Goal: Information Seeking & Learning: Learn about a topic

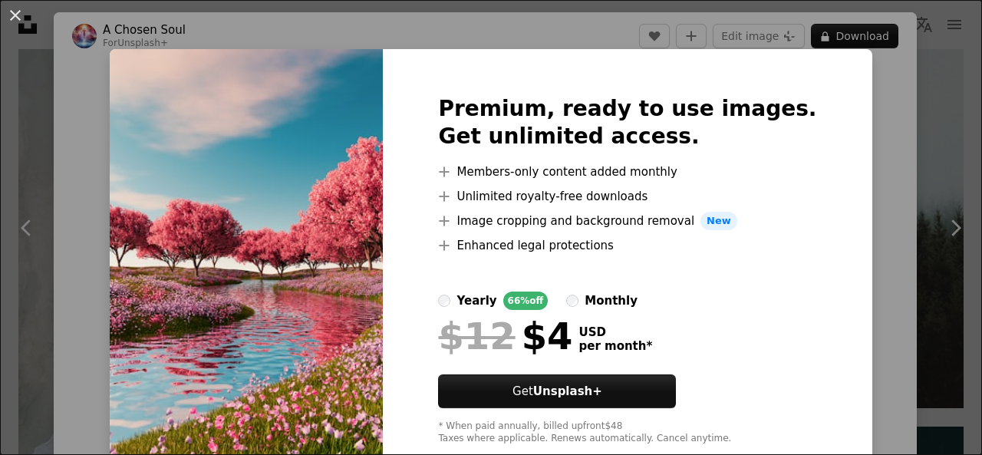
scroll to position [77, 0]
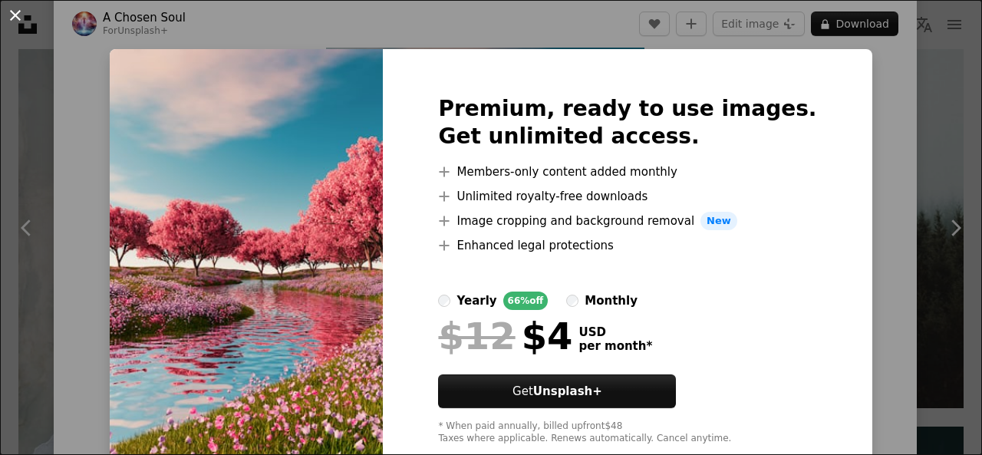
click at [18, 14] on button "An X shape" at bounding box center [15, 15] width 18 height 18
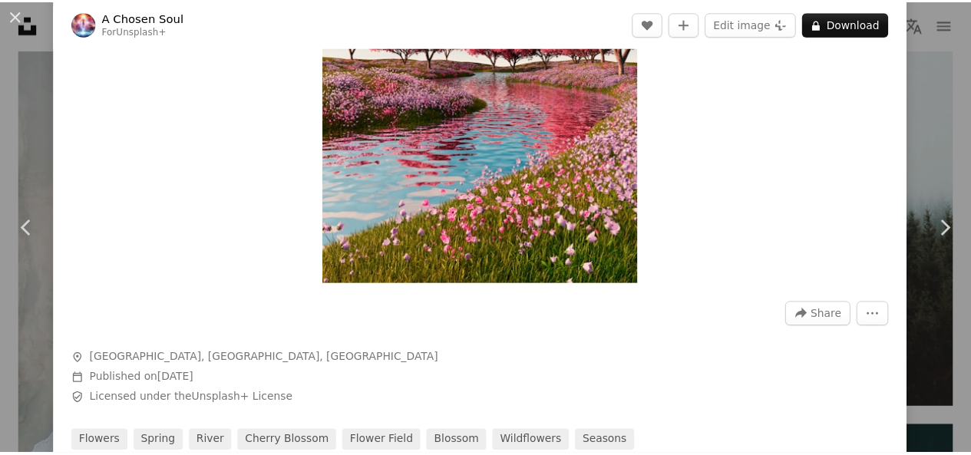
scroll to position [230, 0]
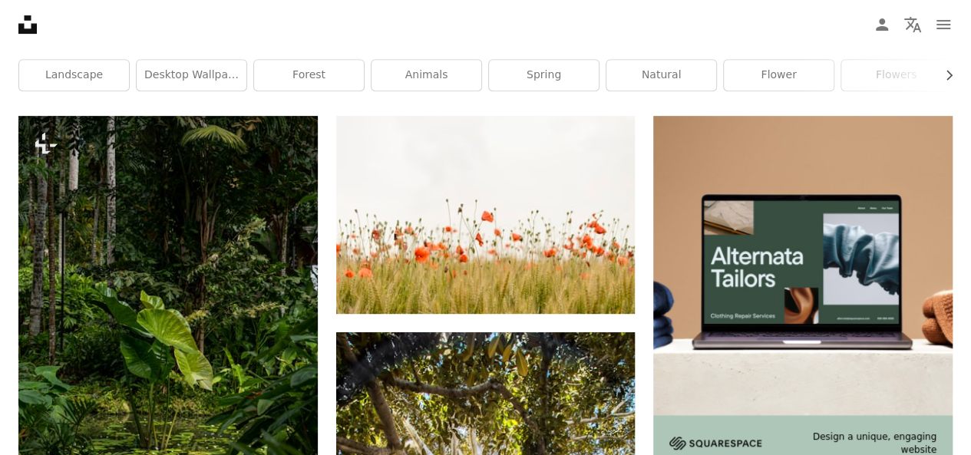
scroll to position [230, 0]
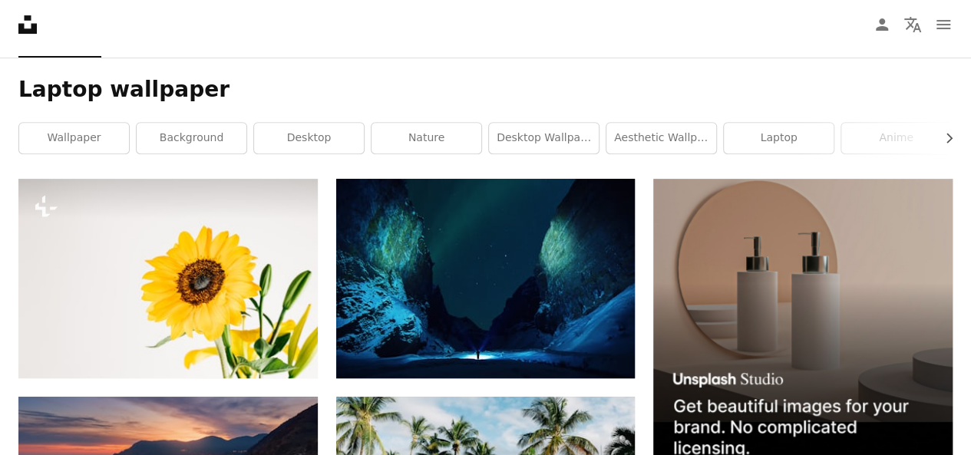
scroll to position [230, 0]
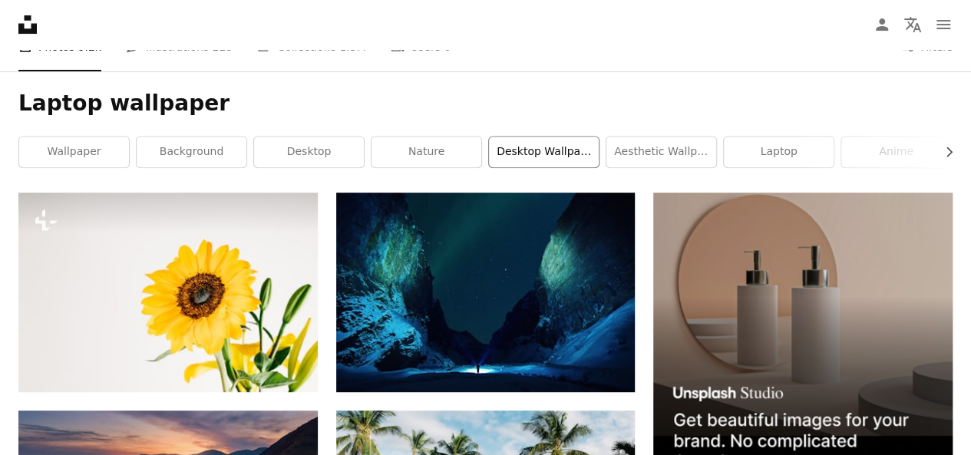
click at [535, 155] on link "desktop wallpaper" at bounding box center [544, 152] width 110 height 31
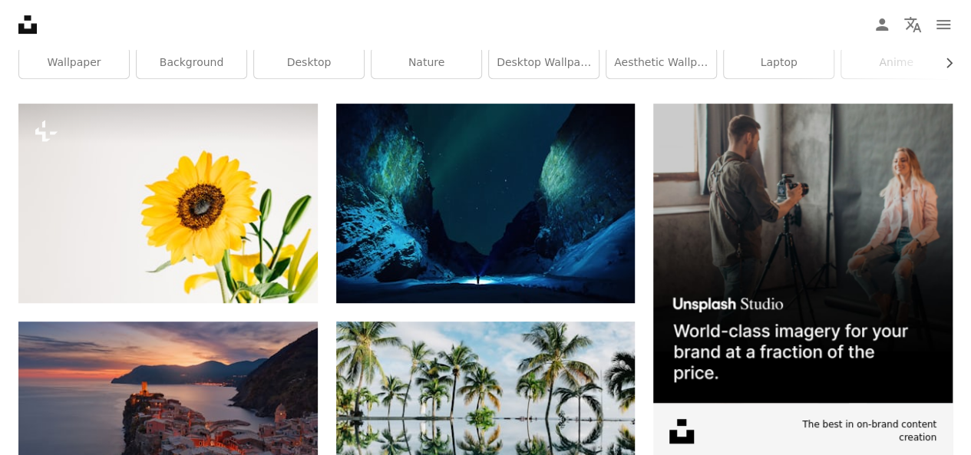
scroll to position [230, 0]
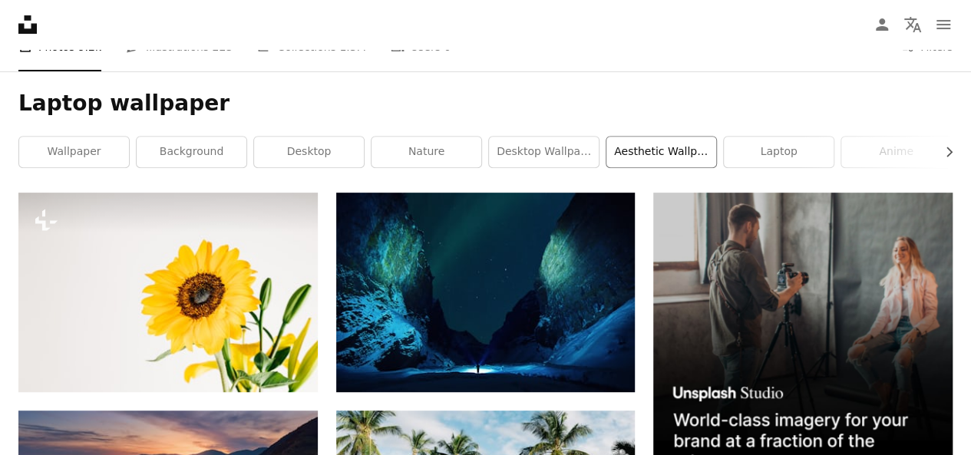
click at [629, 157] on link "aesthetic wallpaper" at bounding box center [661, 152] width 110 height 31
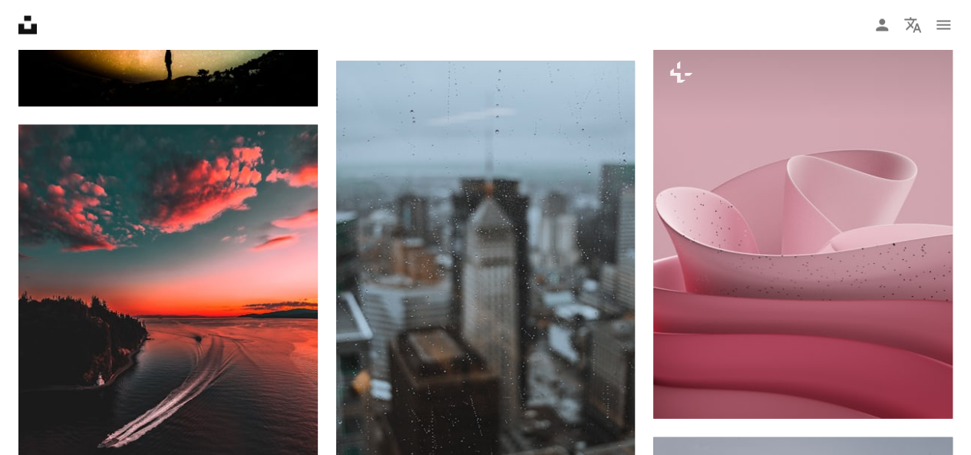
scroll to position [1458, 0]
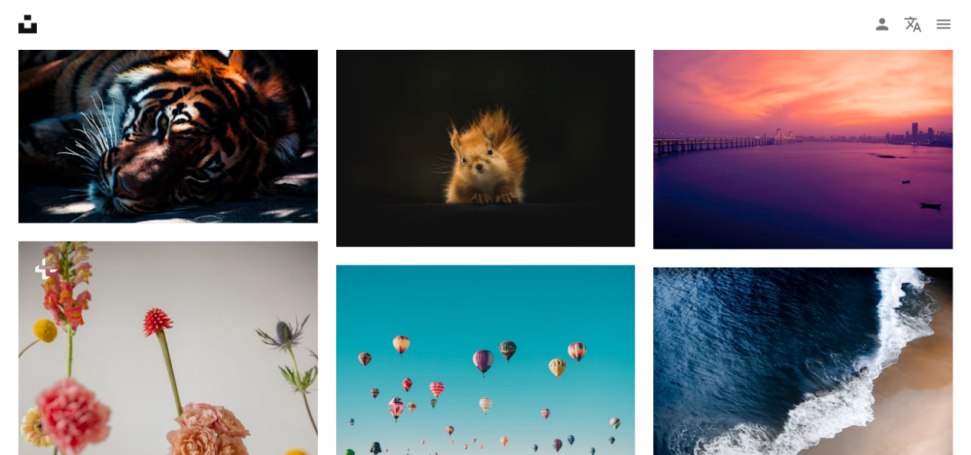
scroll to position [230, 0]
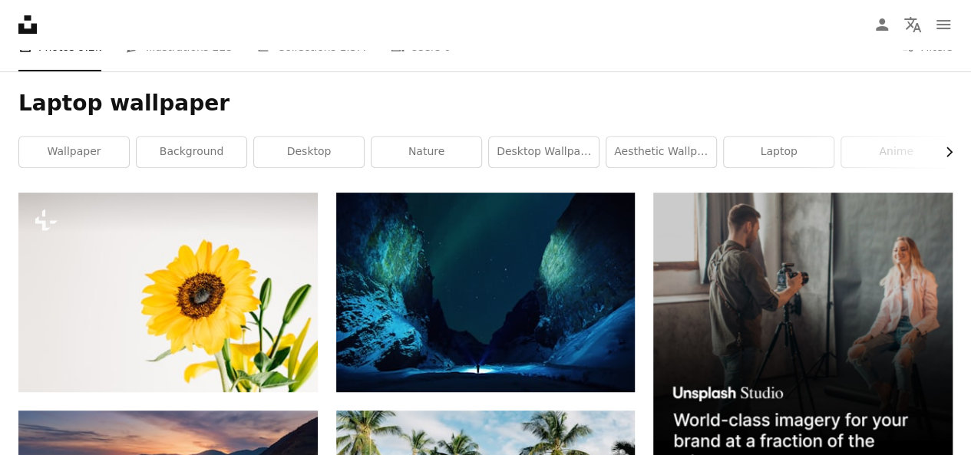
click at [949, 153] on icon "button" at bounding box center [949, 152] width 6 height 10
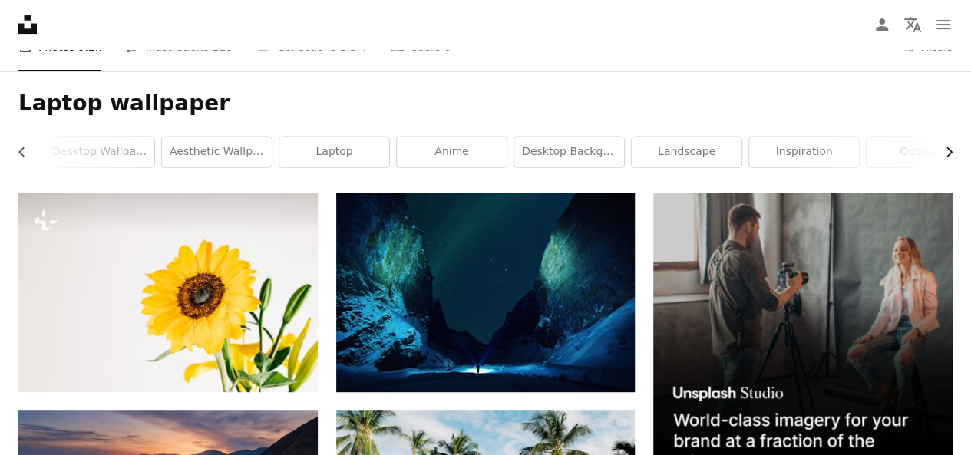
scroll to position [0, 460]
click at [689, 161] on link "landscape" at bounding box center [671, 152] width 110 height 31
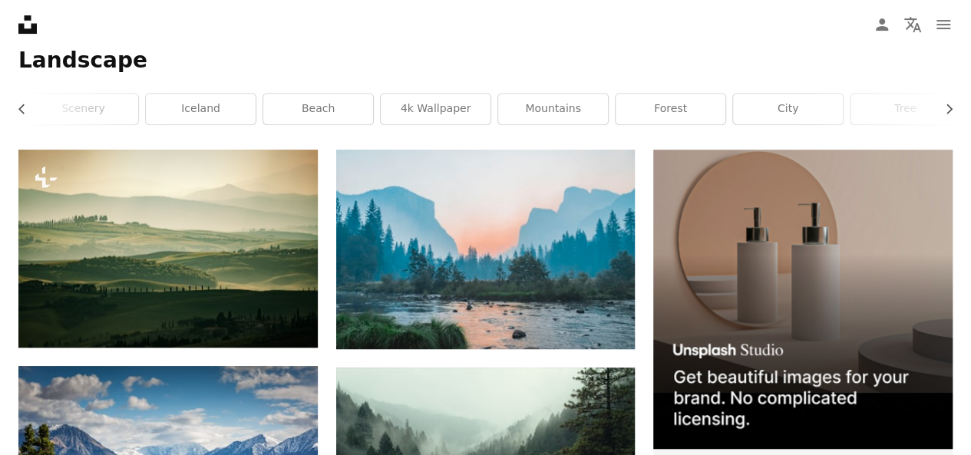
scroll to position [153, 0]
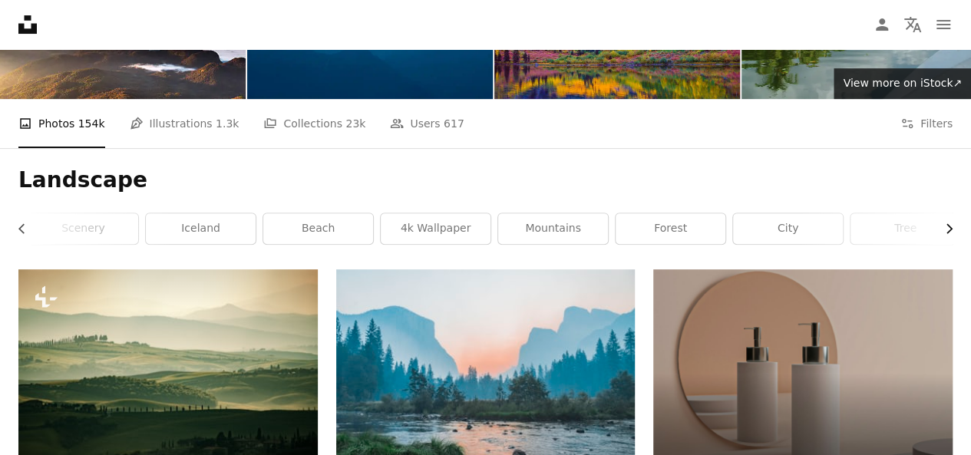
click at [949, 229] on icon "Chevron right" at bounding box center [948, 228] width 15 height 15
click at [949, 229] on link "tree" at bounding box center [897, 228] width 110 height 31
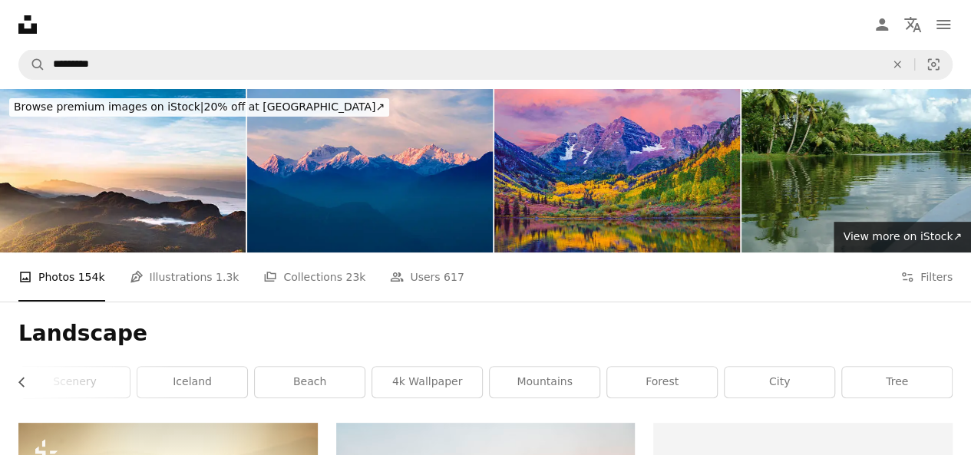
scroll to position [153, 0]
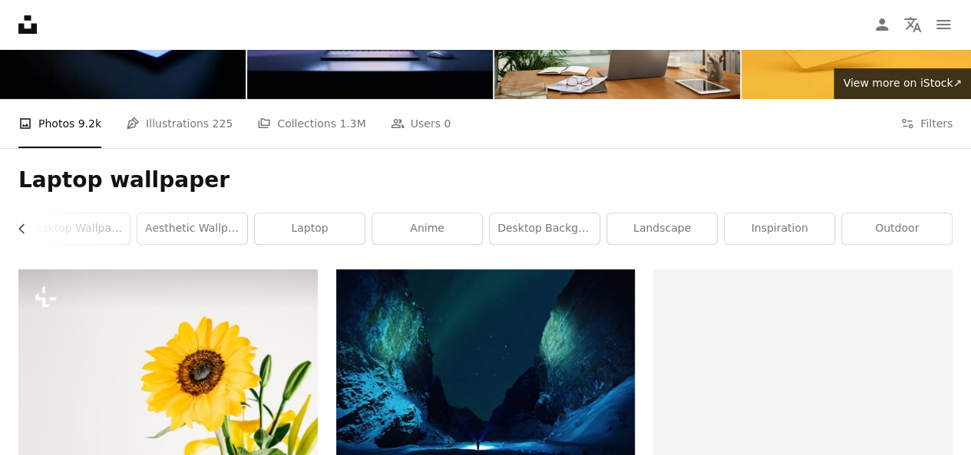
scroll to position [230, 0]
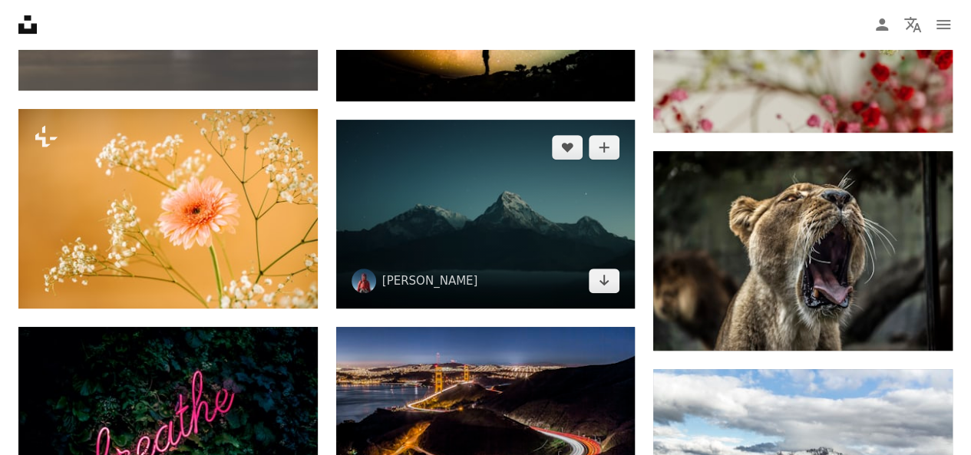
scroll to position [6140, 0]
